Goal: Check status: Check status

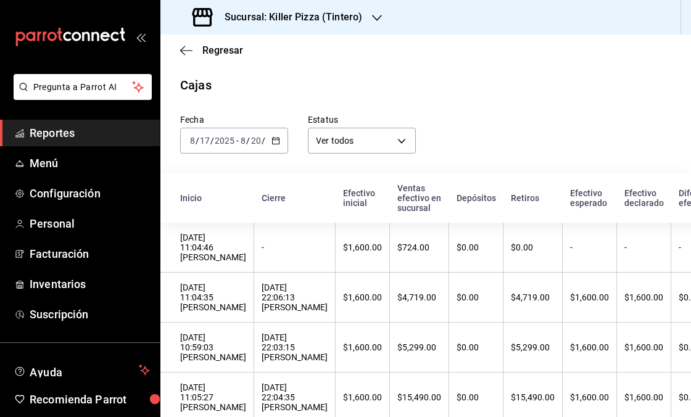
click at [372, 15] on icon "button" at bounding box center [377, 18] width 10 height 6
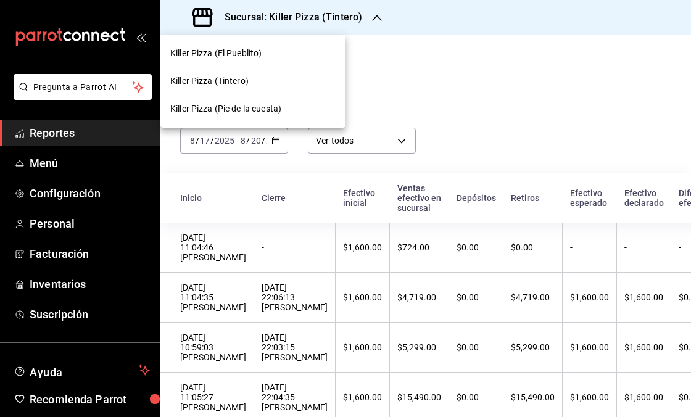
click at [288, 56] on div "Killer Pizza (El Pueblito)" at bounding box center [252, 53] width 165 height 13
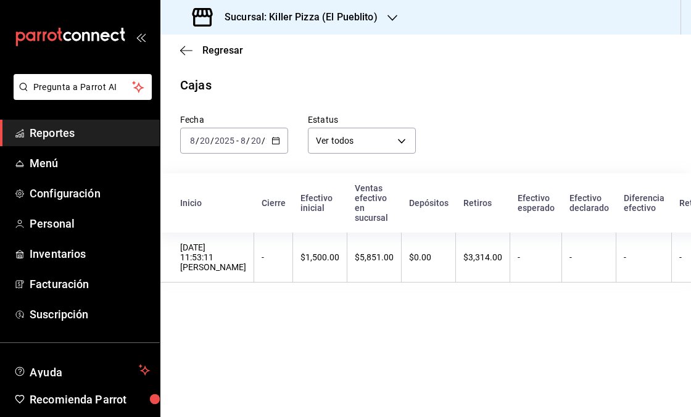
click at [275, 141] on icon "button" at bounding box center [275, 140] width 9 height 9
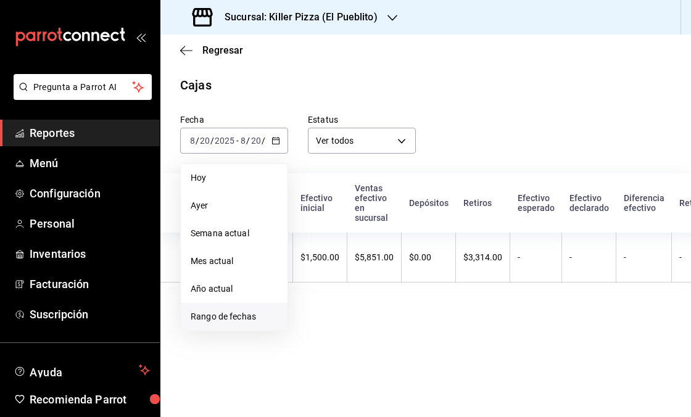
click at [249, 308] on li "Rango de fechas" at bounding box center [234, 317] width 107 height 28
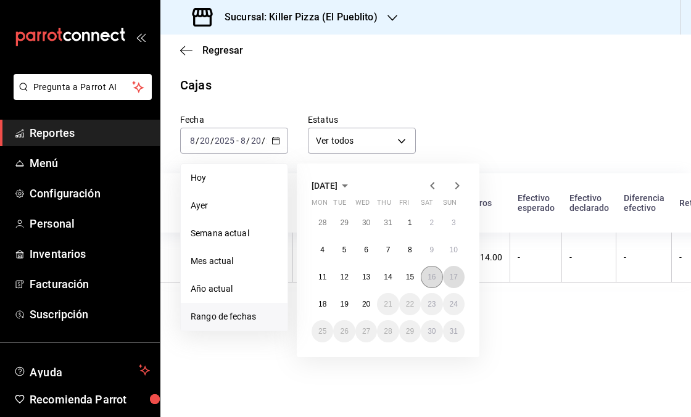
drag, startPoint x: 455, startPoint y: 278, endPoint x: 440, endPoint y: 282, distance: 14.8
click at [454, 278] on abbr "17" at bounding box center [454, 277] width 8 height 9
click at [366, 300] on abbr "20" at bounding box center [366, 304] width 8 height 9
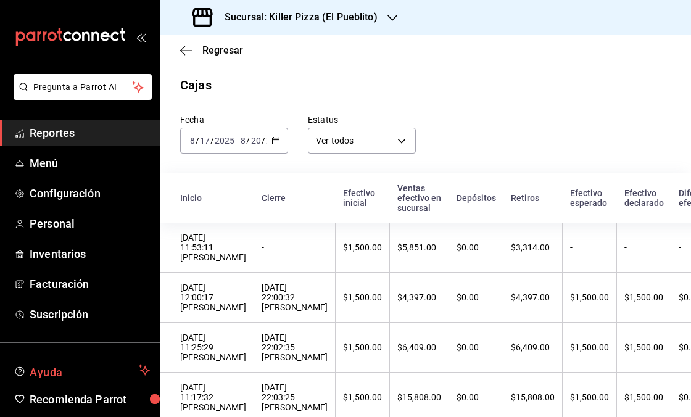
scroll to position [35, 0]
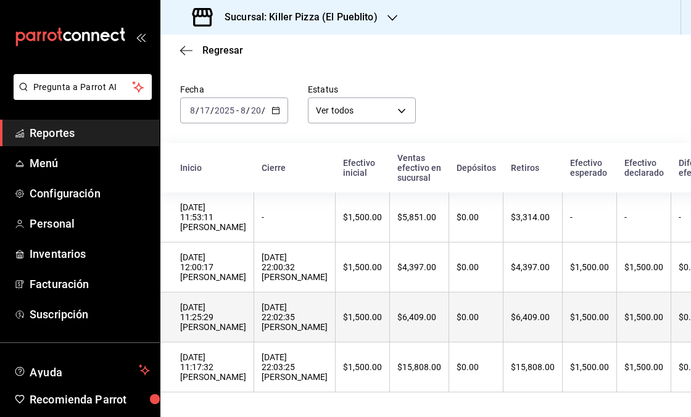
click at [343, 317] on div "$1,500.00" at bounding box center [362, 317] width 39 height 10
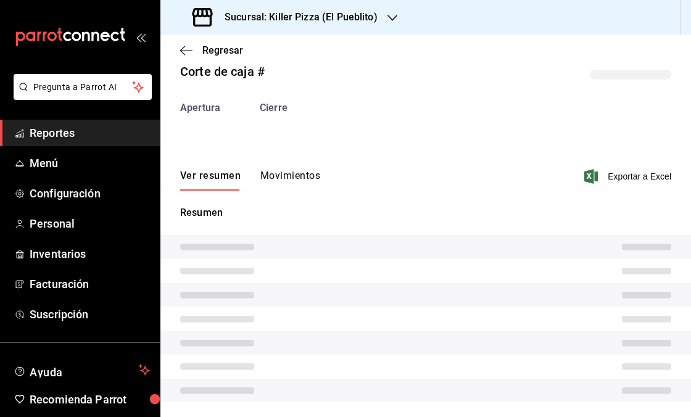
scroll to position [23, 0]
click at [306, 186] on button "Movimientos" at bounding box center [290, 180] width 60 height 21
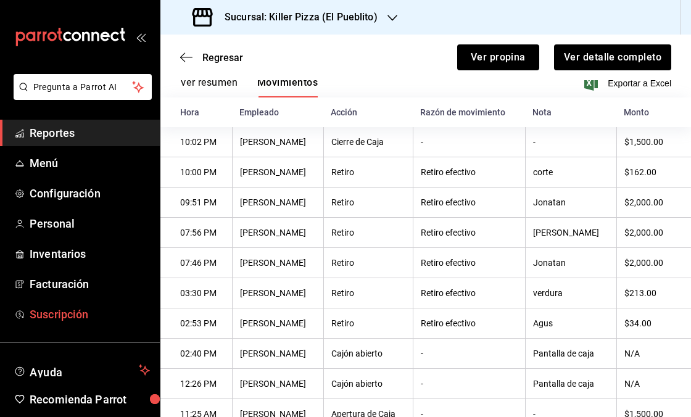
scroll to position [0, 0]
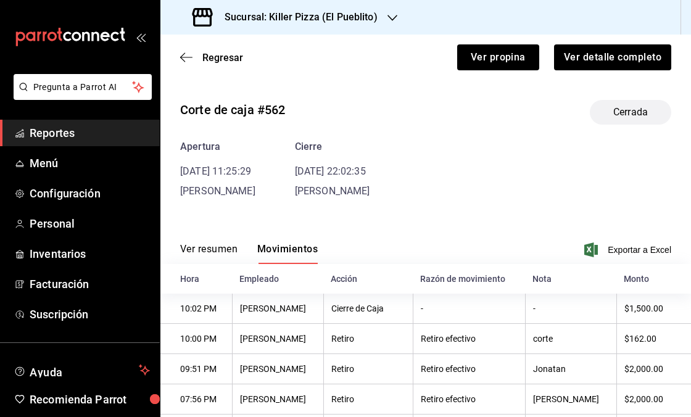
click at [191, 246] on button "Ver resumen" at bounding box center [208, 253] width 57 height 21
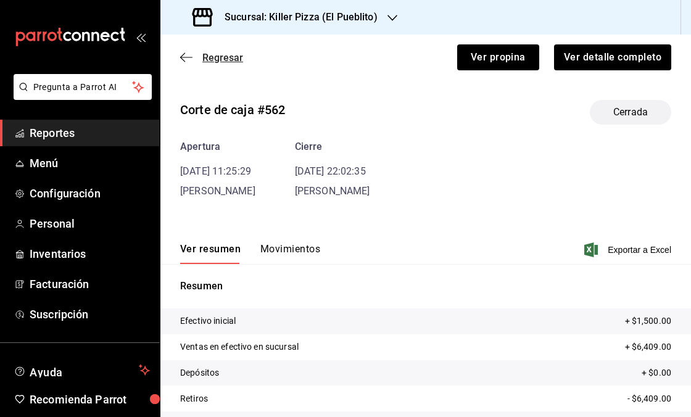
click at [208, 62] on span "Regresar" at bounding box center [222, 58] width 41 height 12
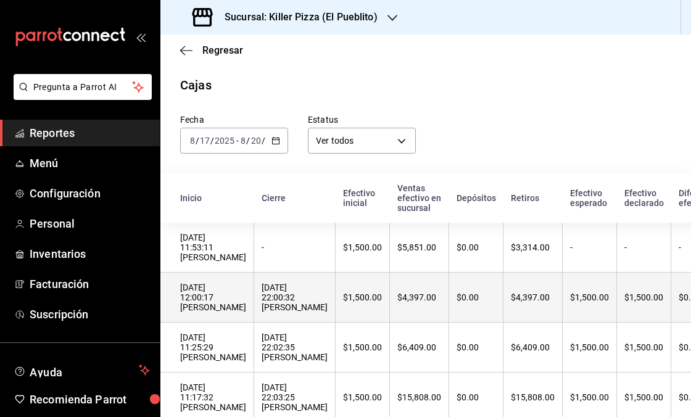
click at [397, 295] on div "$4,397.00" at bounding box center [419, 297] width 44 height 10
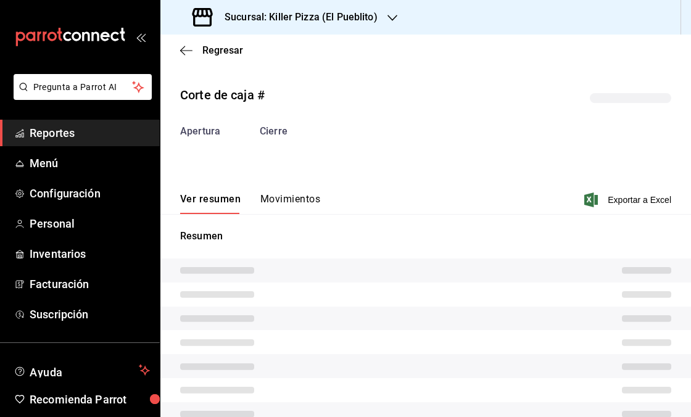
click at [270, 204] on button "Movimientos" at bounding box center [290, 203] width 60 height 21
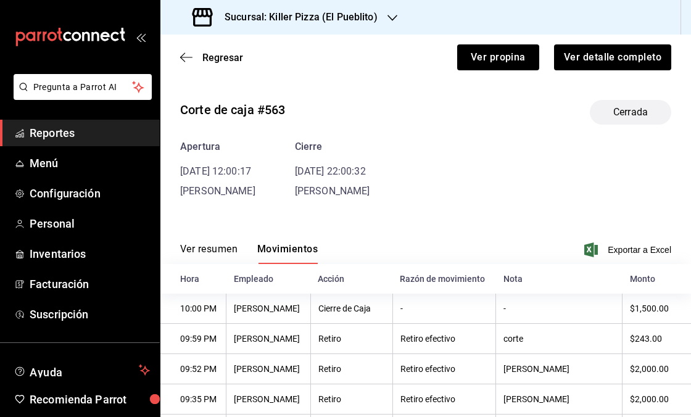
click at [204, 247] on button "Ver resumen" at bounding box center [208, 253] width 57 height 21
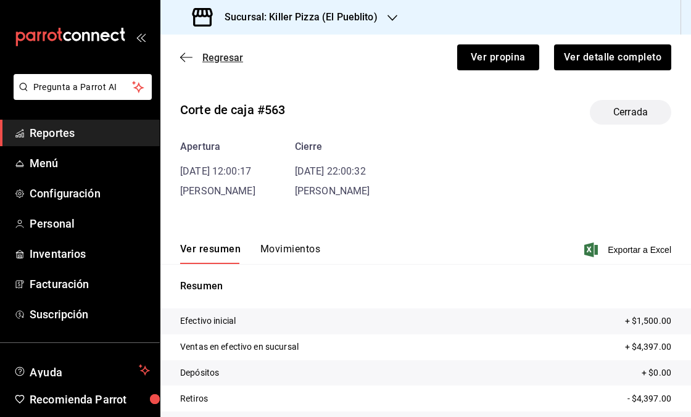
click at [213, 59] on span "Regresar" at bounding box center [222, 58] width 41 height 12
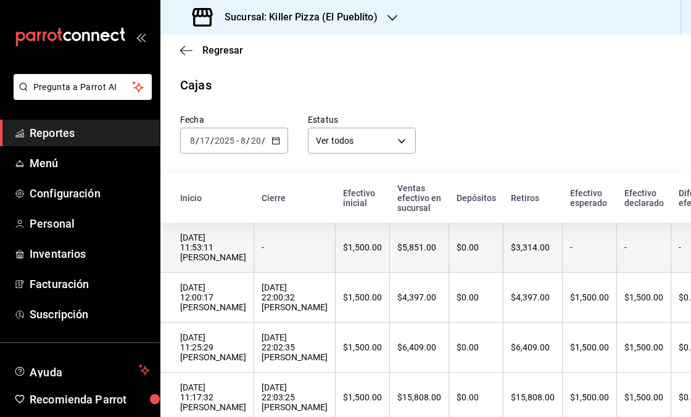
click at [397, 250] on div "$5,851.00" at bounding box center [419, 247] width 44 height 10
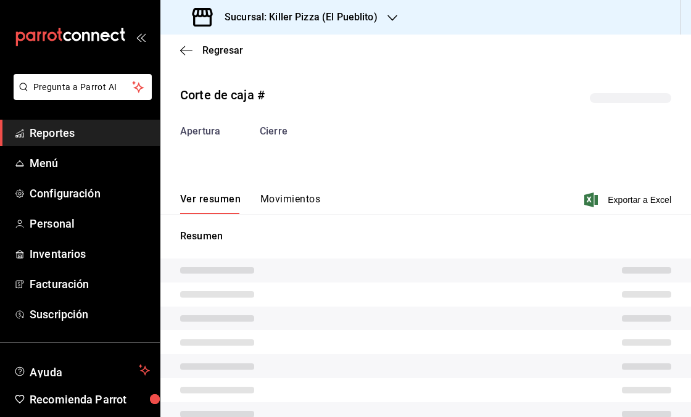
click at [257, 193] on div "Ver resumen Movimientos" at bounding box center [250, 203] width 140 height 21
click at [265, 199] on div "Corte de caja # Apertura Cierre Ver resumen Movimientos Exportar a Excel Resumen" at bounding box center [425, 258] width 530 height 365
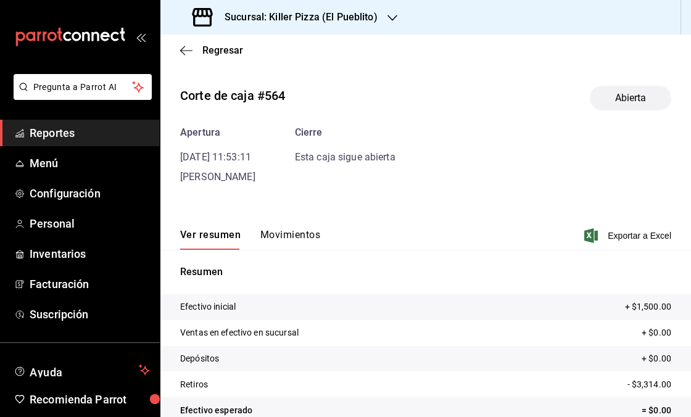
click at [282, 233] on button "Movimientos" at bounding box center [290, 239] width 60 height 21
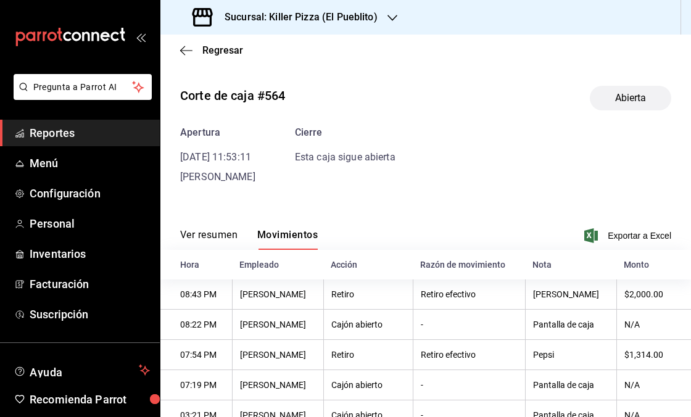
scroll to position [75, 0]
